Goal: Information Seeking & Learning: Check status

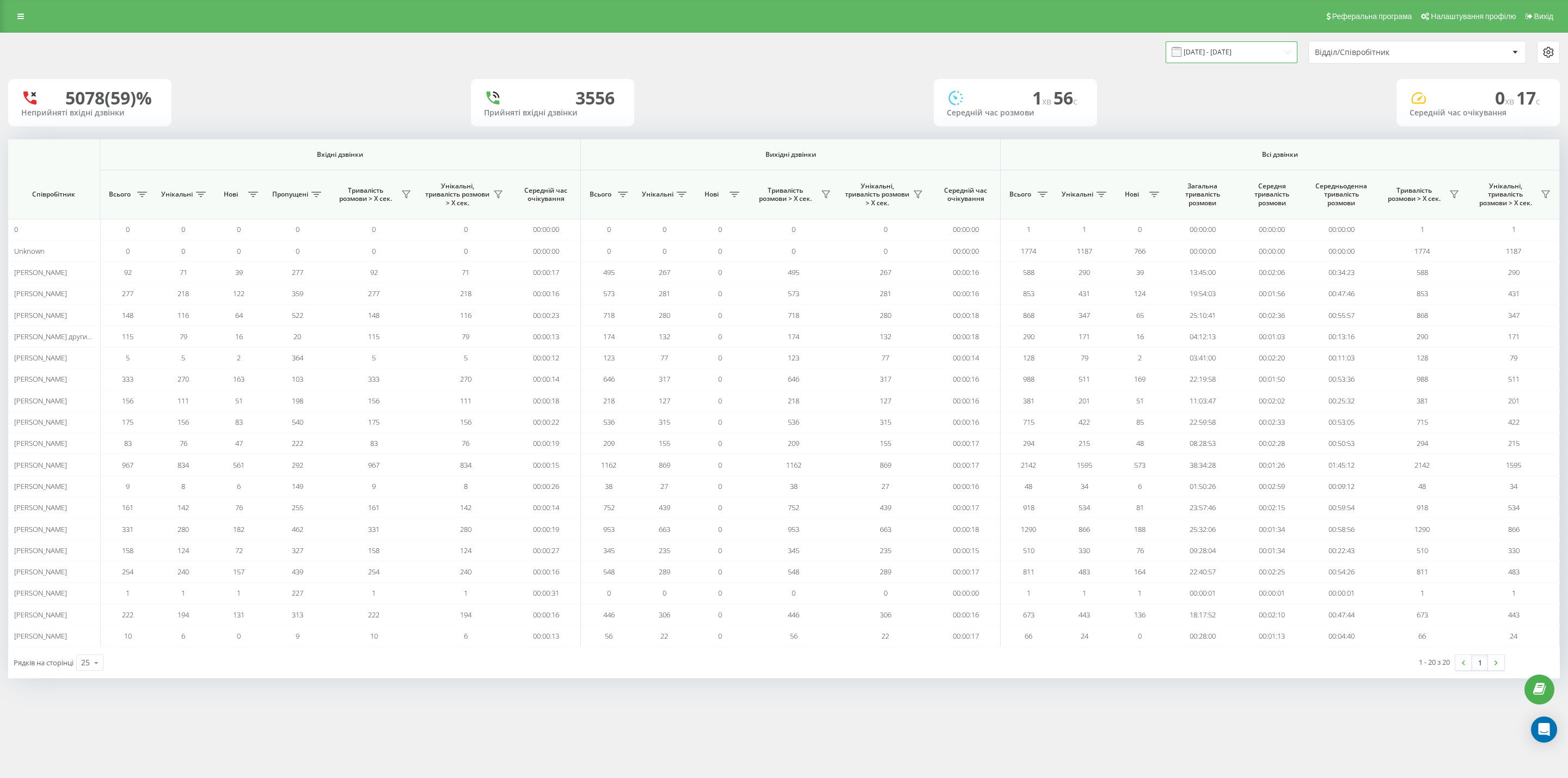
click at [1265, 56] on input "[DATE] - [DATE]" at bounding box center [1231, 52] width 132 height 22
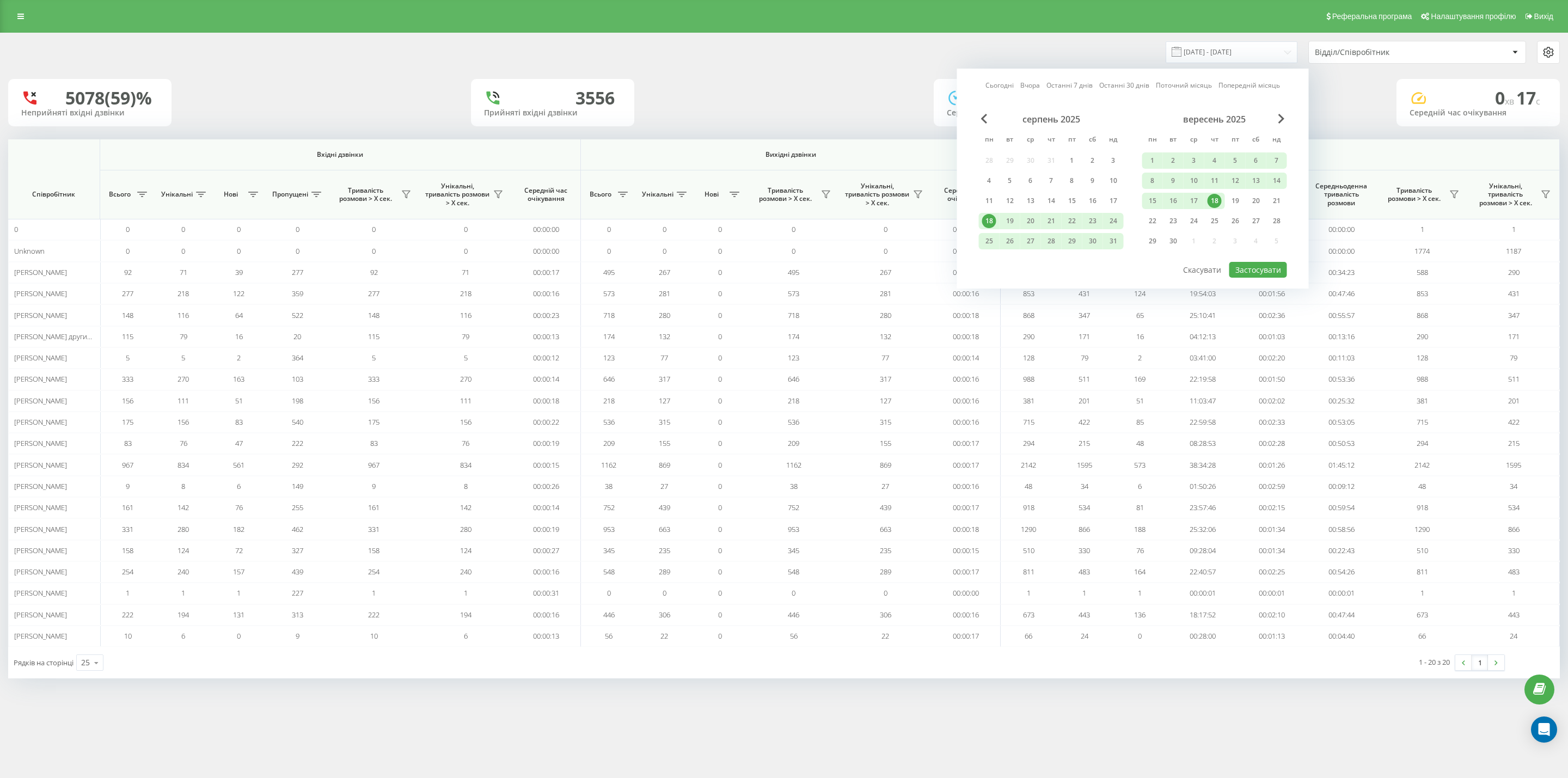
click at [1211, 198] on div "18" at bounding box center [1214, 201] width 14 height 14
click at [1235, 196] on div "19" at bounding box center [1235, 201] width 14 height 14
click at [1235, 195] on div "19" at bounding box center [1235, 201] width 14 height 14
click at [1257, 265] on button "Застосувати" at bounding box center [1258, 270] width 58 height 16
type input "19.09.2025 - 19.09.2025"
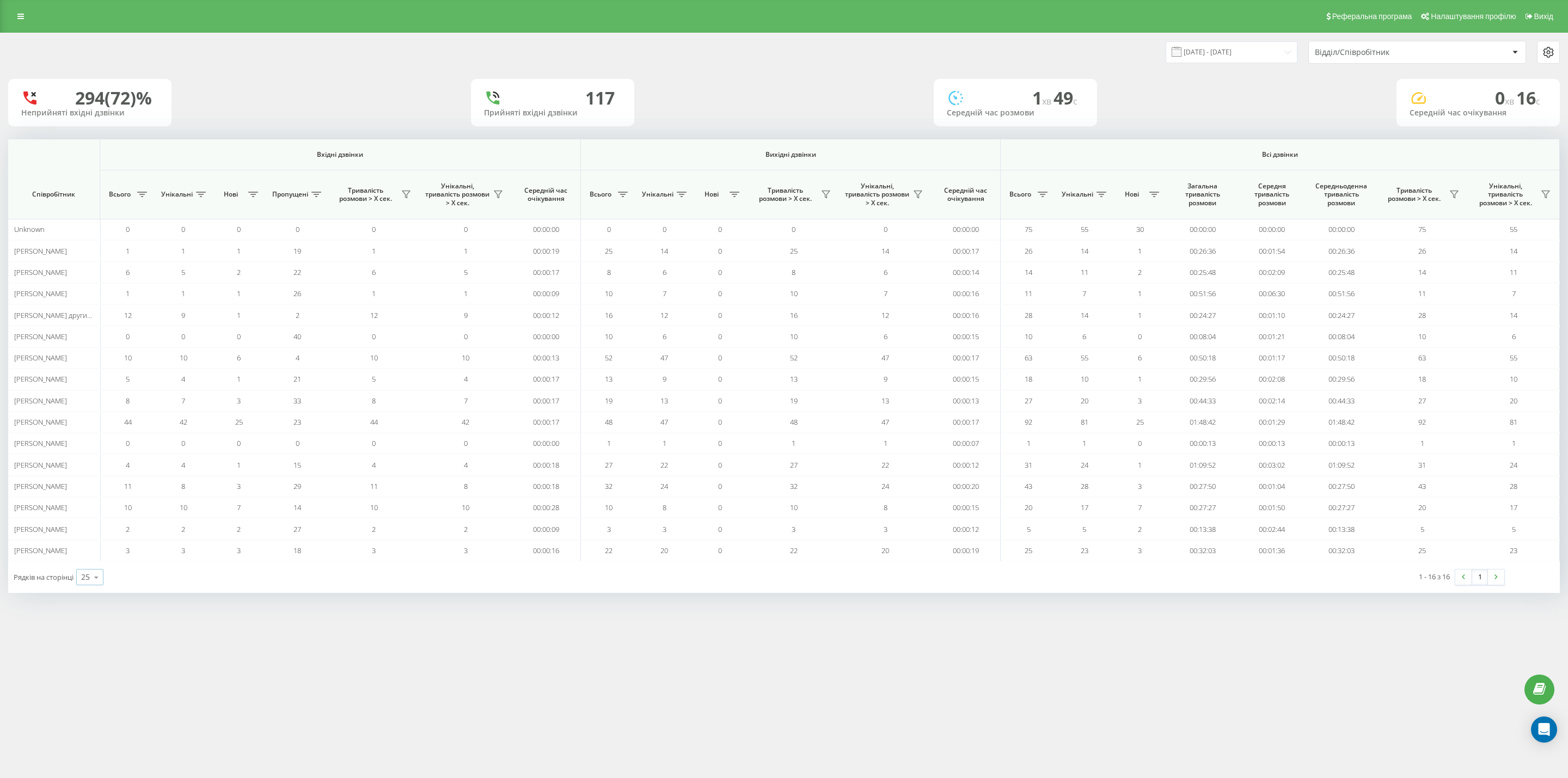
click at [89, 588] on icon at bounding box center [96, 577] width 16 height 22
click at [90, 549] on span "50" at bounding box center [85, 545] width 8 height 10
click at [560, 647] on div "Реферальна програма Налаштування профілю Вихід 19.09.2025 - 19.09.2025 Відділ/С…" at bounding box center [784, 389] width 1568 height 778
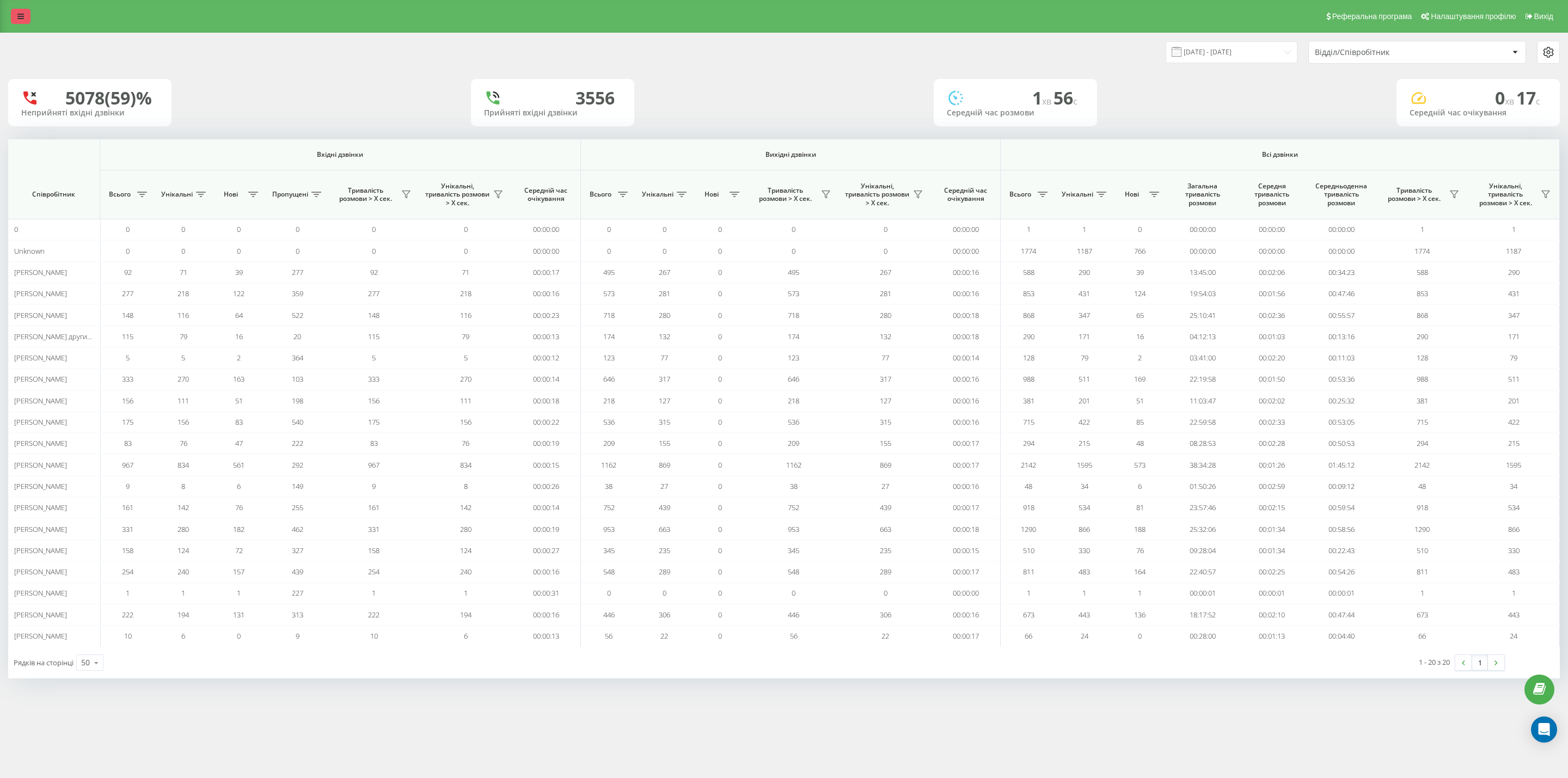
click at [23, 18] on icon at bounding box center [20, 16] width 7 height 8
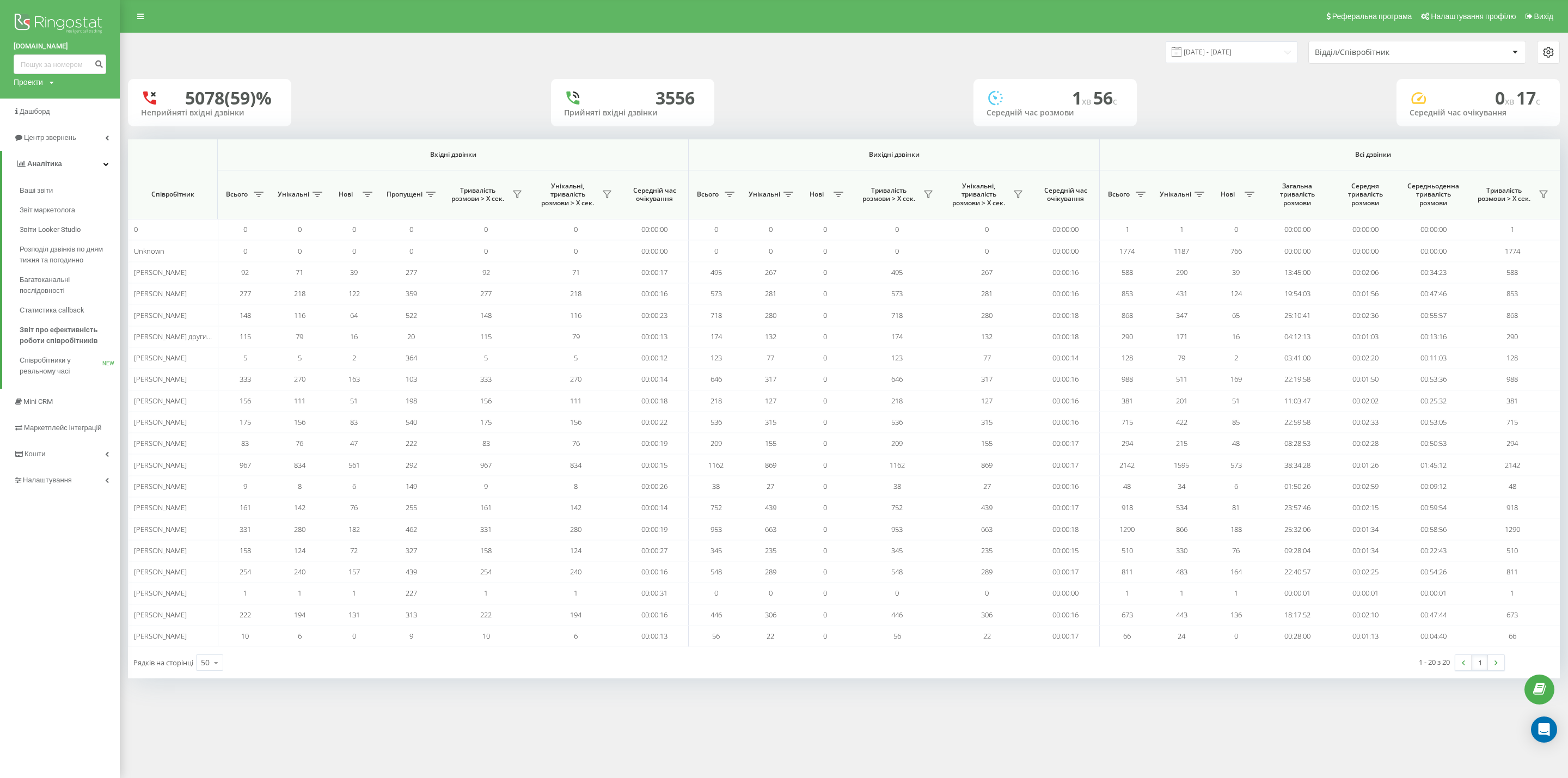
click at [71, 17] on img at bounding box center [59, 25] width 92 height 27
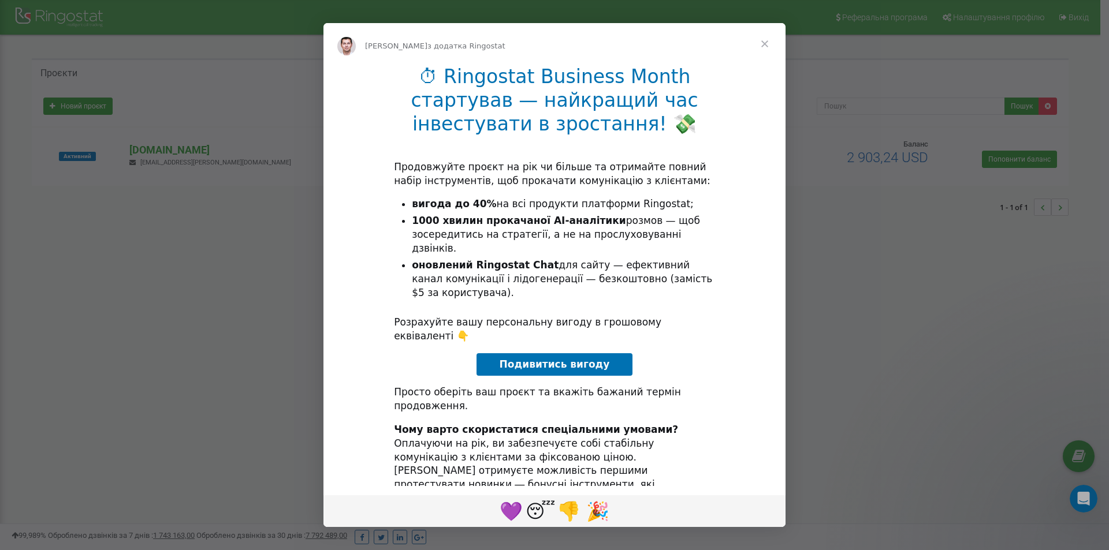
click at [779, 38] on span "Закрити" at bounding box center [765, 44] width 42 height 42
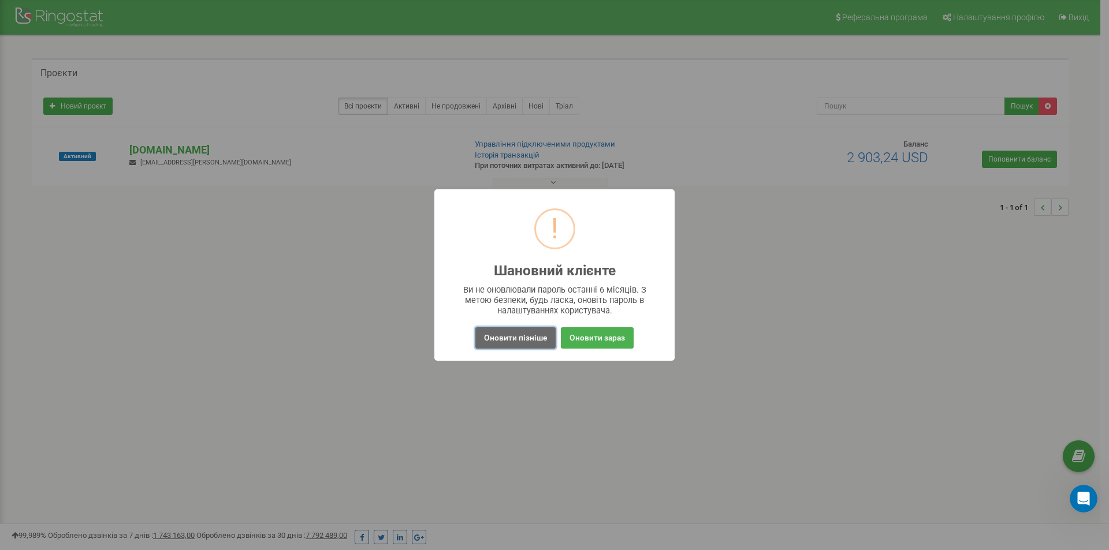
click at [508, 335] on button "Оновити пізніше" at bounding box center [515, 337] width 80 height 21
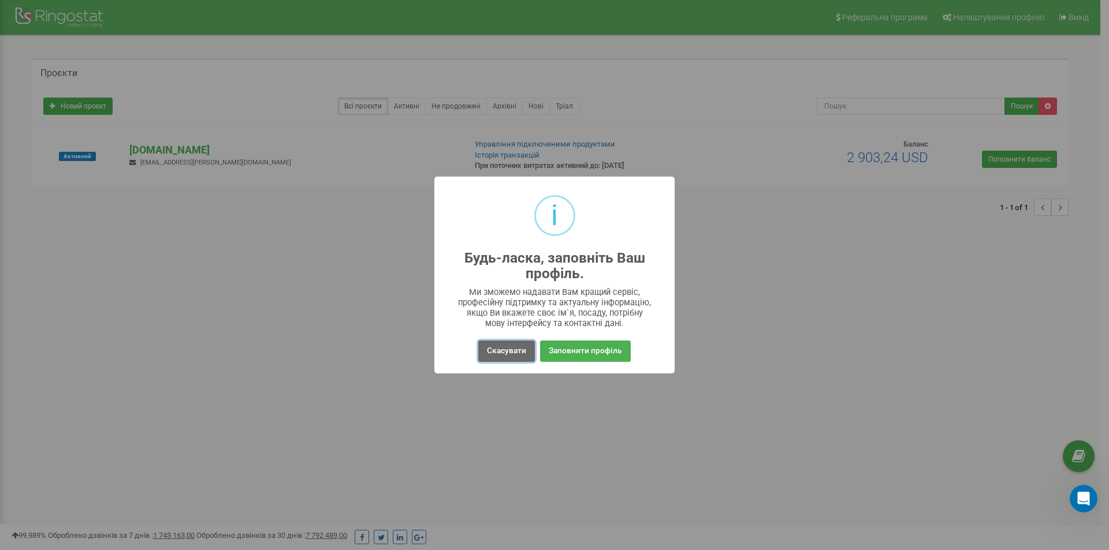
click at [522, 357] on button "Скасувати" at bounding box center [506, 351] width 57 height 21
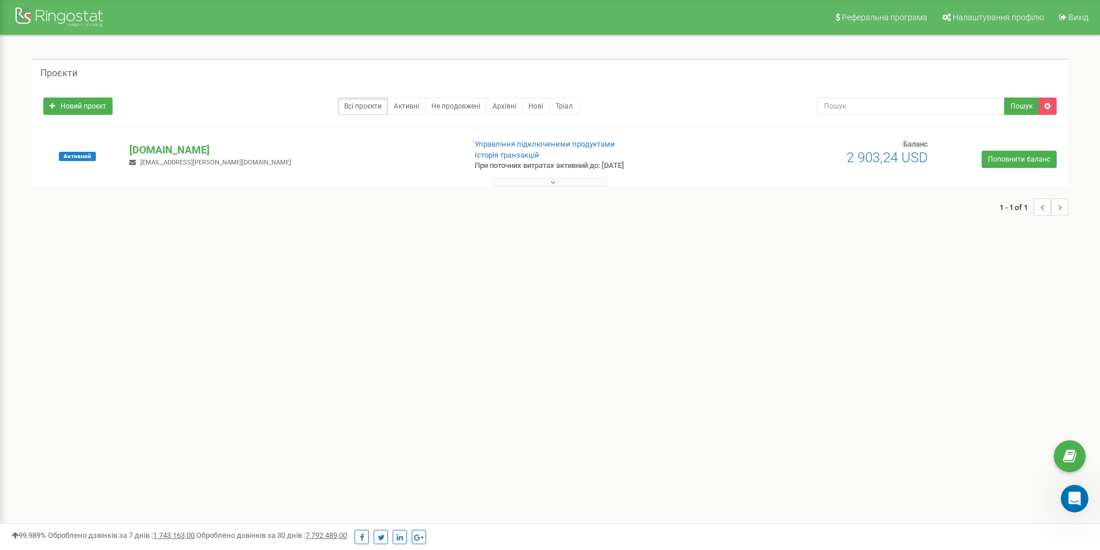
click at [784, 308] on div "Реферальна програма Налаштування профілю Вихід Проєкти Новий проєкт Всі проєкти…" at bounding box center [550, 346] width 1100 height 693
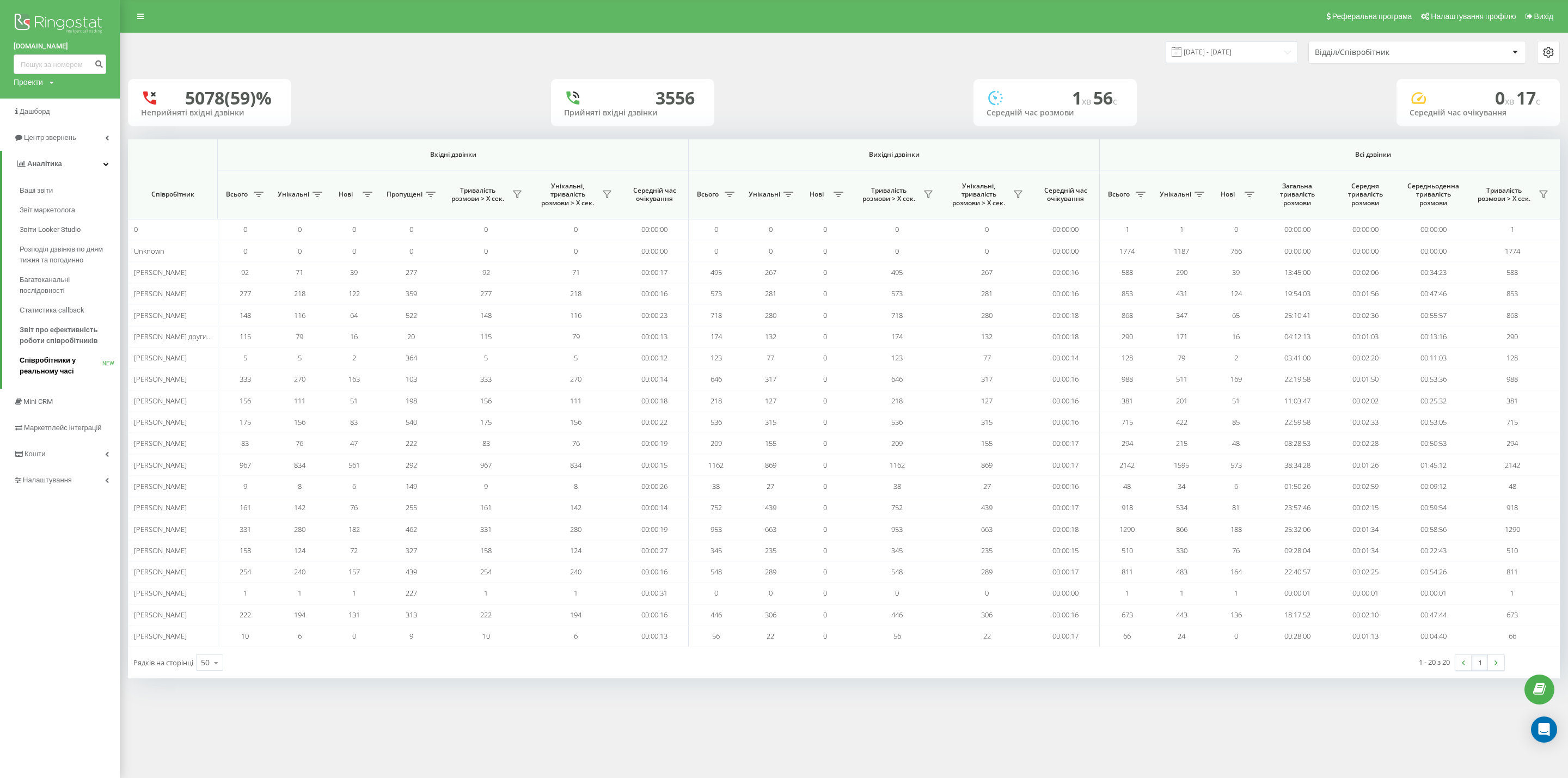
click at [60, 368] on span "Співробітники у реальному часі" at bounding box center [61, 366] width 83 height 22
click at [44, 395] on link "Mini CRM" at bounding box center [59, 402] width 120 height 26
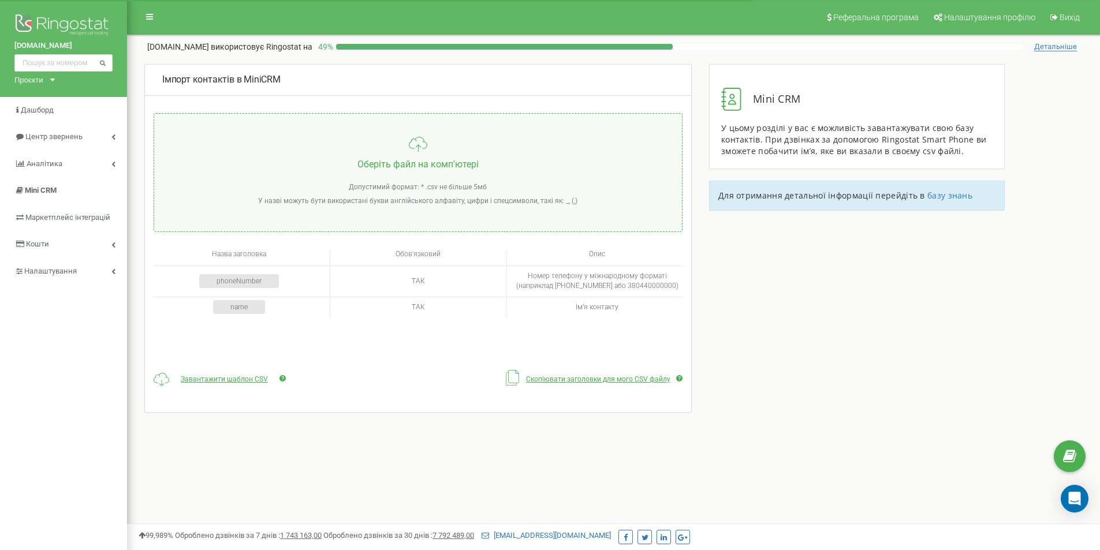
click at [75, 132] on link "Центр звернень" at bounding box center [63, 137] width 127 height 27
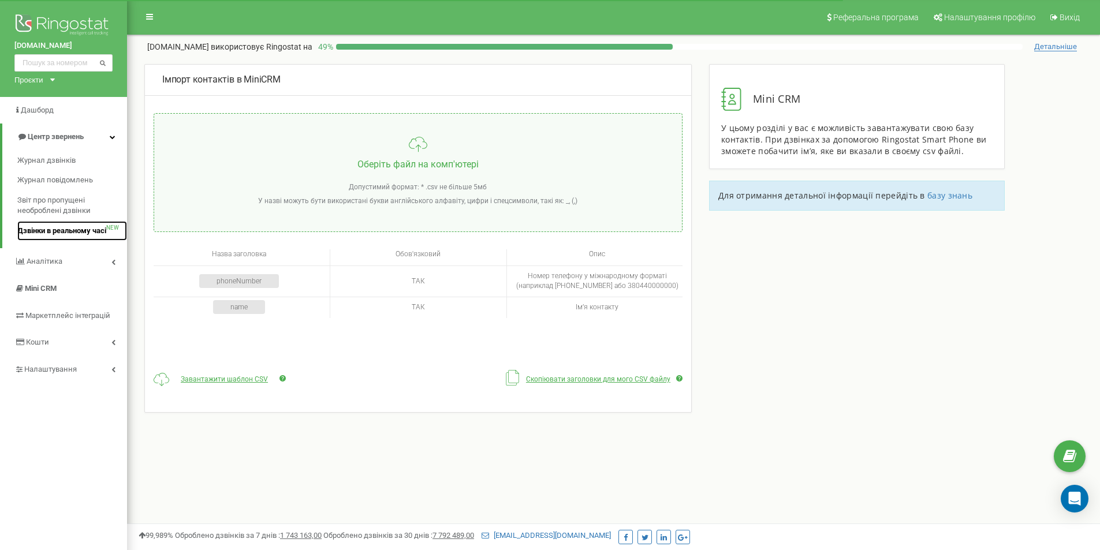
click at [69, 229] on span "Дзвінки в реальному часі" at bounding box center [61, 231] width 89 height 11
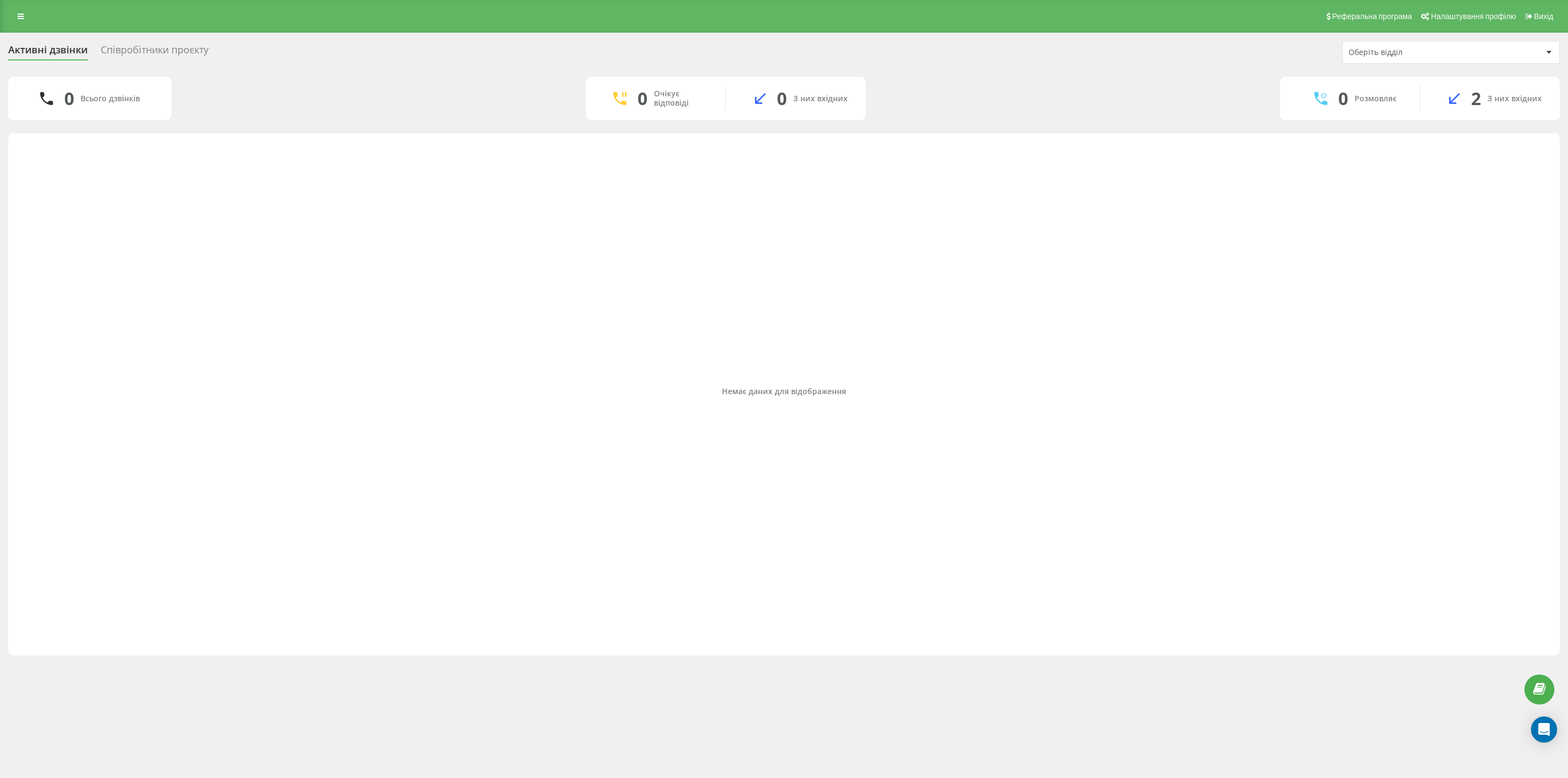
click at [25, 4] on div "Реферальна програма Налаштування профілю Вихід" at bounding box center [784, 16] width 1568 height 33
click at [16, 15] on link at bounding box center [21, 16] width 20 height 15
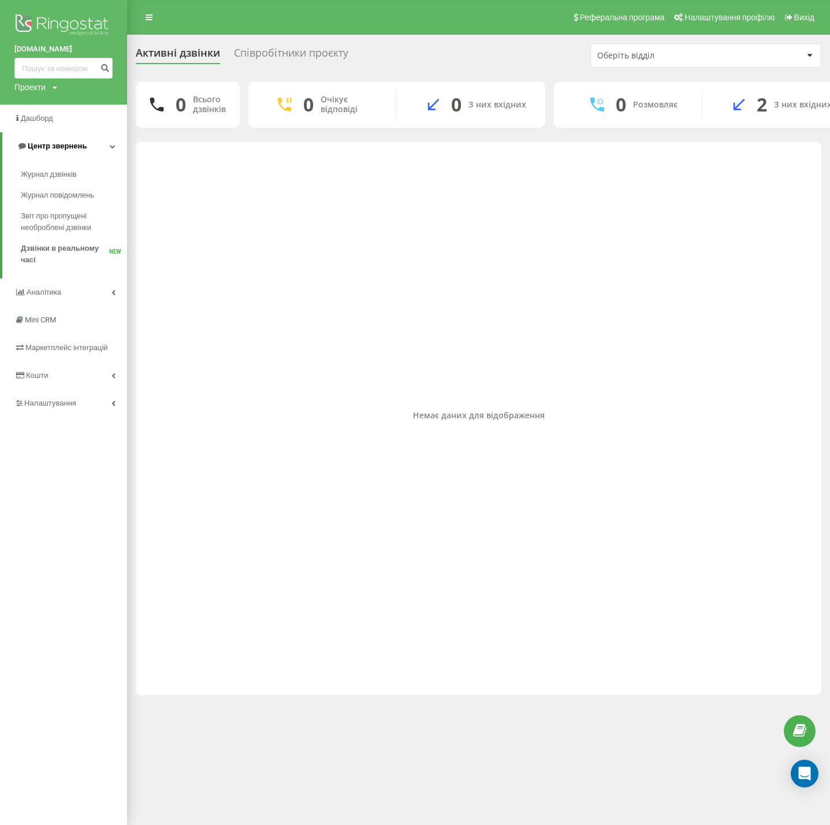
click at [113, 144] on icon at bounding box center [113, 146] width 6 height 6
click at [114, 144] on icon at bounding box center [113, 146] width 4 height 6
click at [116, 291] on link "Аналiтика" at bounding box center [63, 292] width 127 height 28
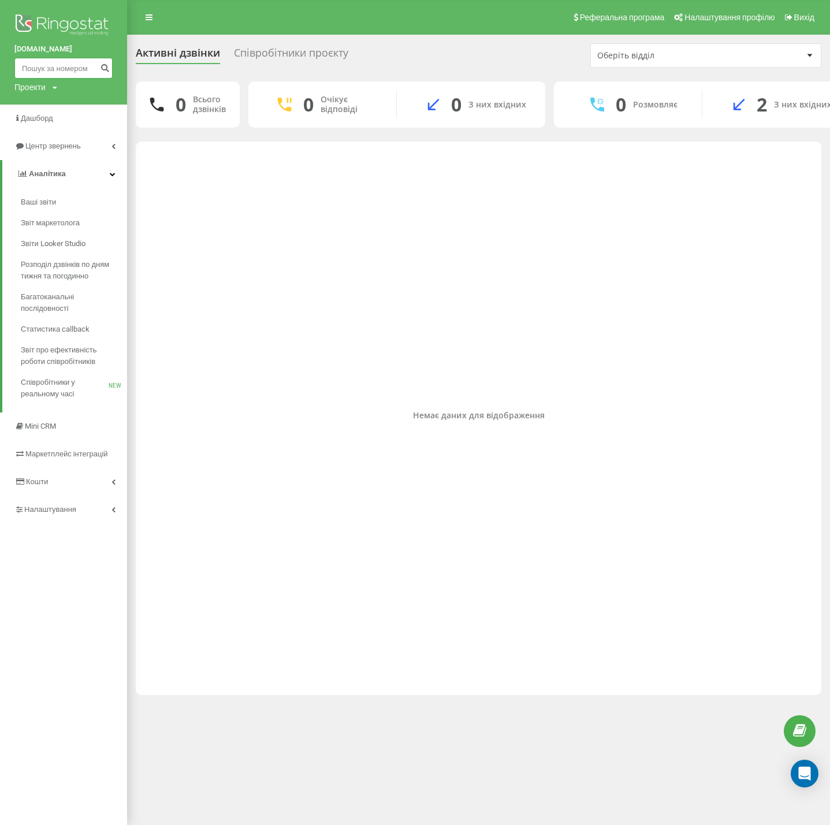
click at [54, 61] on input at bounding box center [63, 68] width 98 height 21
click at [57, 66] on input at bounding box center [63, 68] width 98 height 21
click at [45, 95] on div "bud-materialy.com.ua Проекти bud-materialy.com.ua" at bounding box center [63, 52] width 127 height 105
click at [52, 92] on div "Проекти bud-materialy.com.ua" at bounding box center [35, 87] width 43 height 12
click at [215, 314] on div "Немає даних для відображення" at bounding box center [478, 415] width 667 height 536
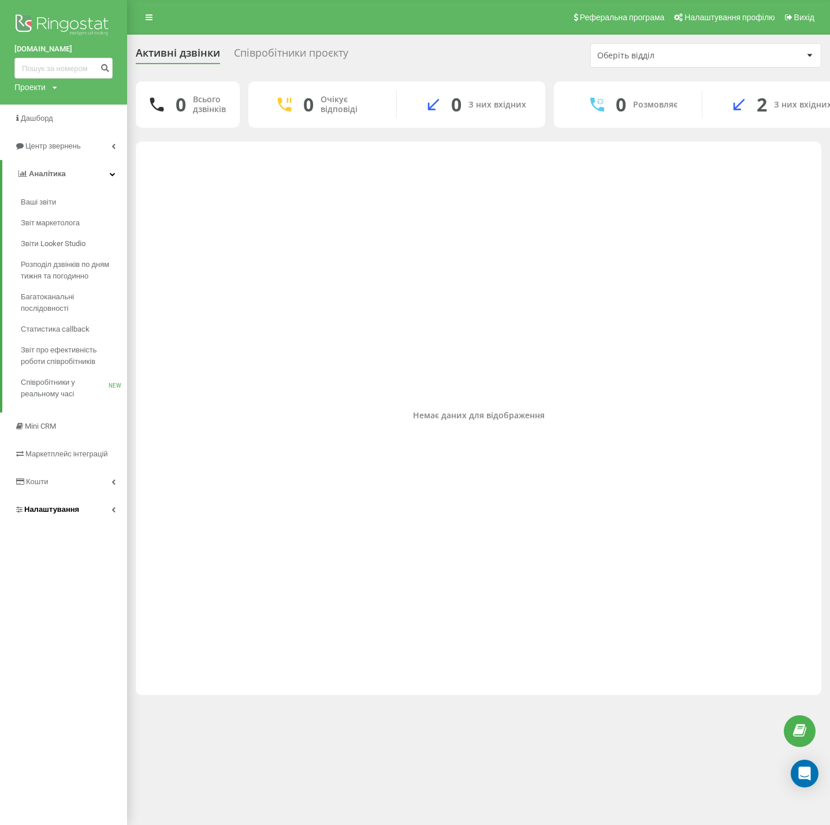
click at [94, 513] on link "Налаштування" at bounding box center [63, 510] width 127 height 28
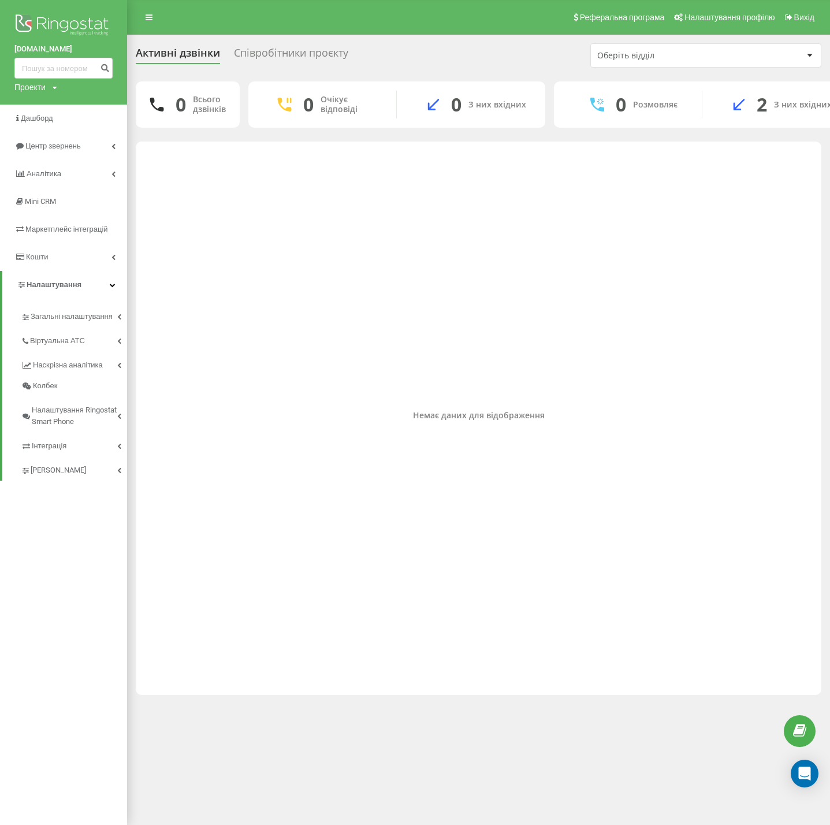
click at [460, 260] on div "Немає даних для відображення" at bounding box center [478, 415] width 667 height 536
click at [647, 40] on div "Активні дзвінки Співробітники проєкту Оберіть відділ 0 Всього дзвінків 0 Очікує…" at bounding box center [415, 369] width 830 height 669
click at [650, 62] on div "Оберіть відділ" at bounding box center [706, 55] width 230 height 23
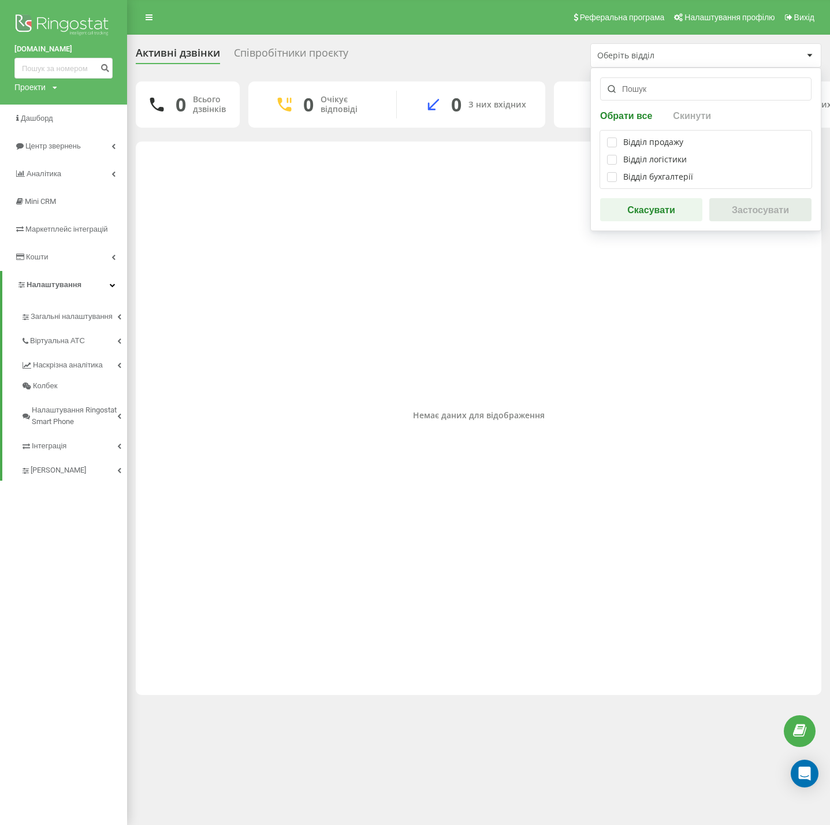
click at [745, 274] on div "Немає даних для відображення" at bounding box center [478, 415] width 667 height 536
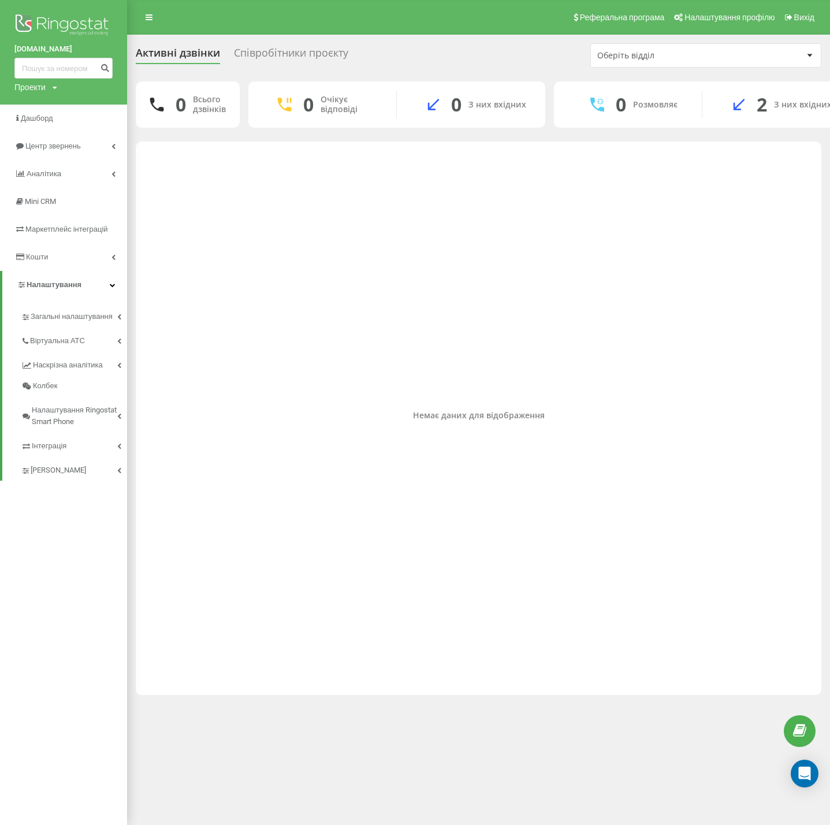
click at [304, 55] on div "Співробітники проєкту" at bounding box center [291, 56] width 114 height 18
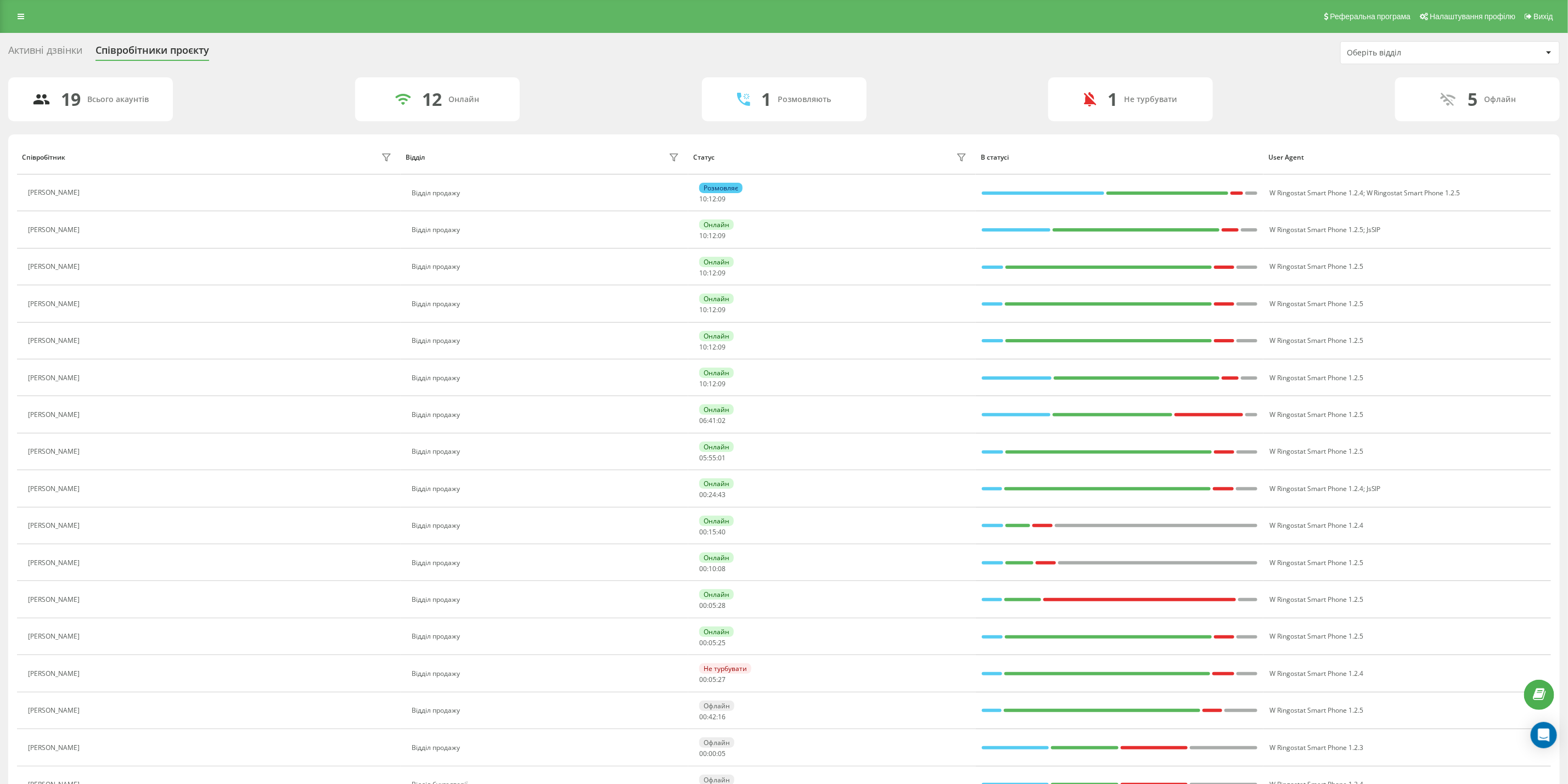
click at [62, 53] on div "Активні дзвінки" at bounding box center [46, 53] width 74 height 17
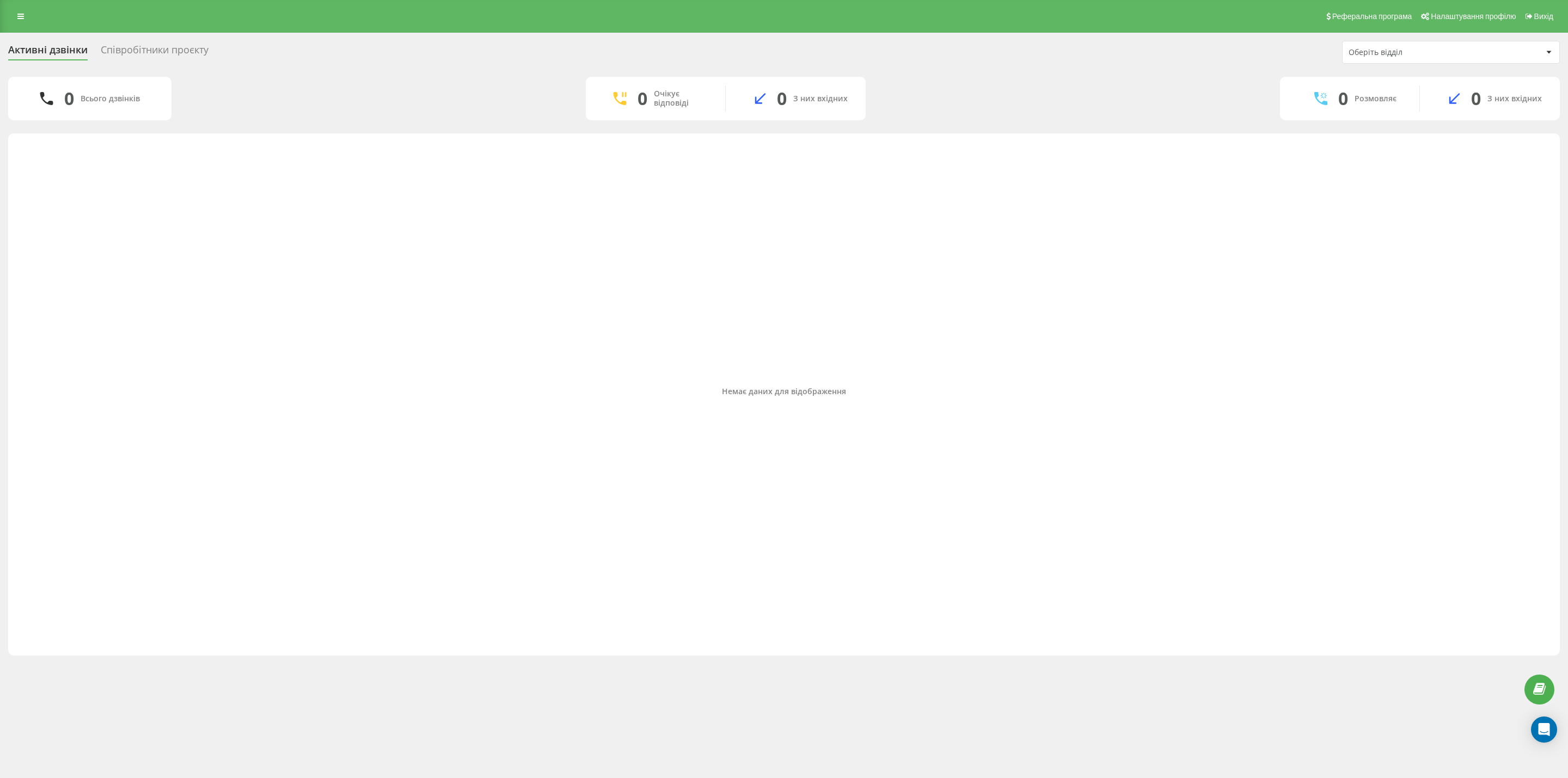
click at [1510, 176] on div "Немає даних для відображення" at bounding box center [784, 391] width 1534 height 506
click at [1463, 52] on div "Оберіть відділ" at bounding box center [1414, 53] width 130 height 9
click at [746, 621] on div "Немає даних для відображення" at bounding box center [784, 391] width 1534 height 506
